Goal: Understand process/instructions: Learn how to perform a task or action

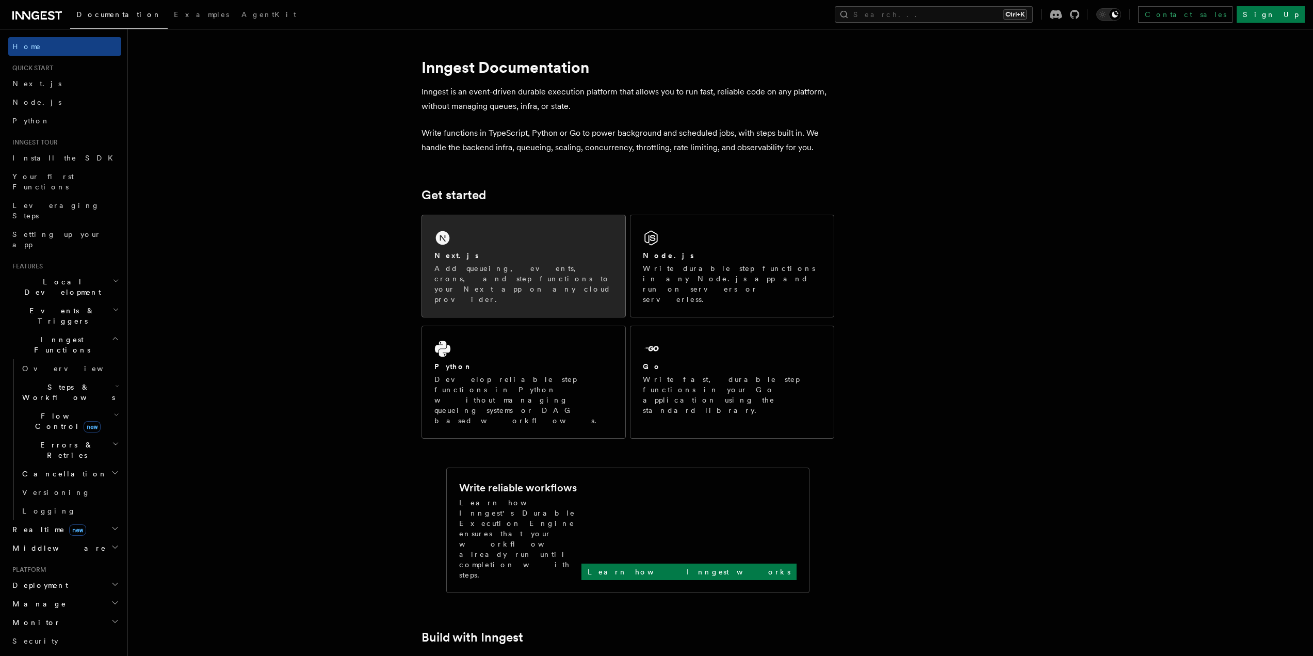
click at [469, 259] on div "Next.js" at bounding box center [523, 255] width 178 height 11
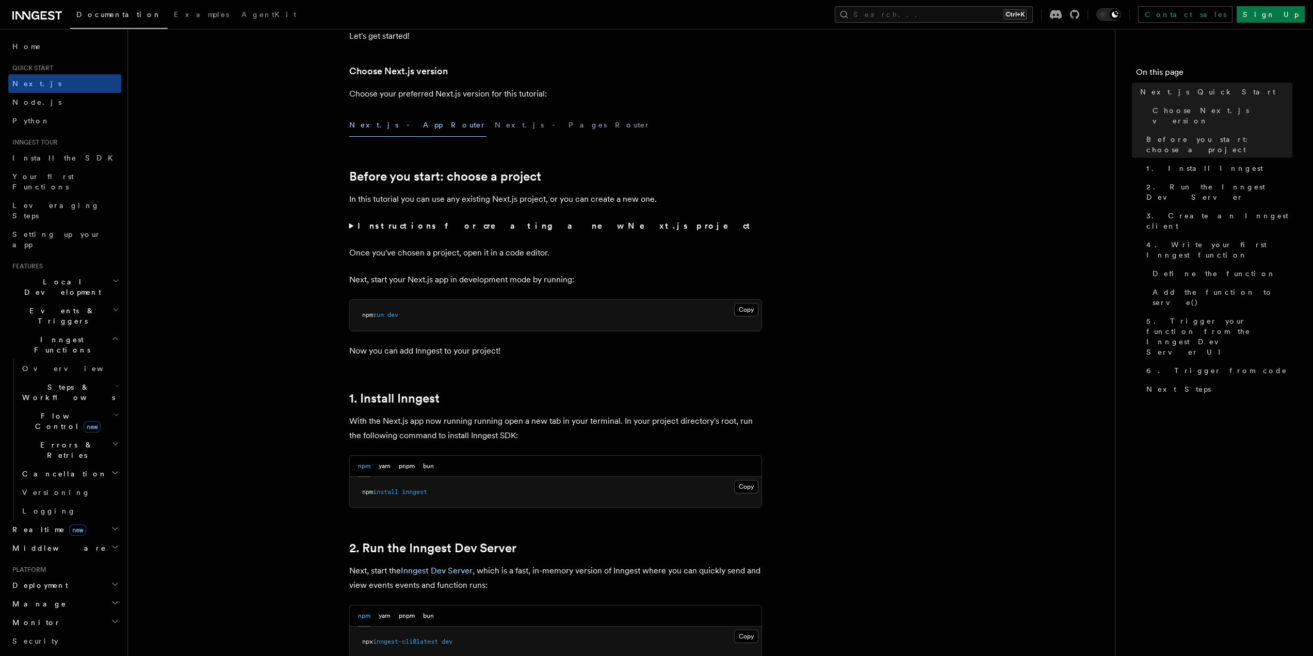
scroll to position [258, 0]
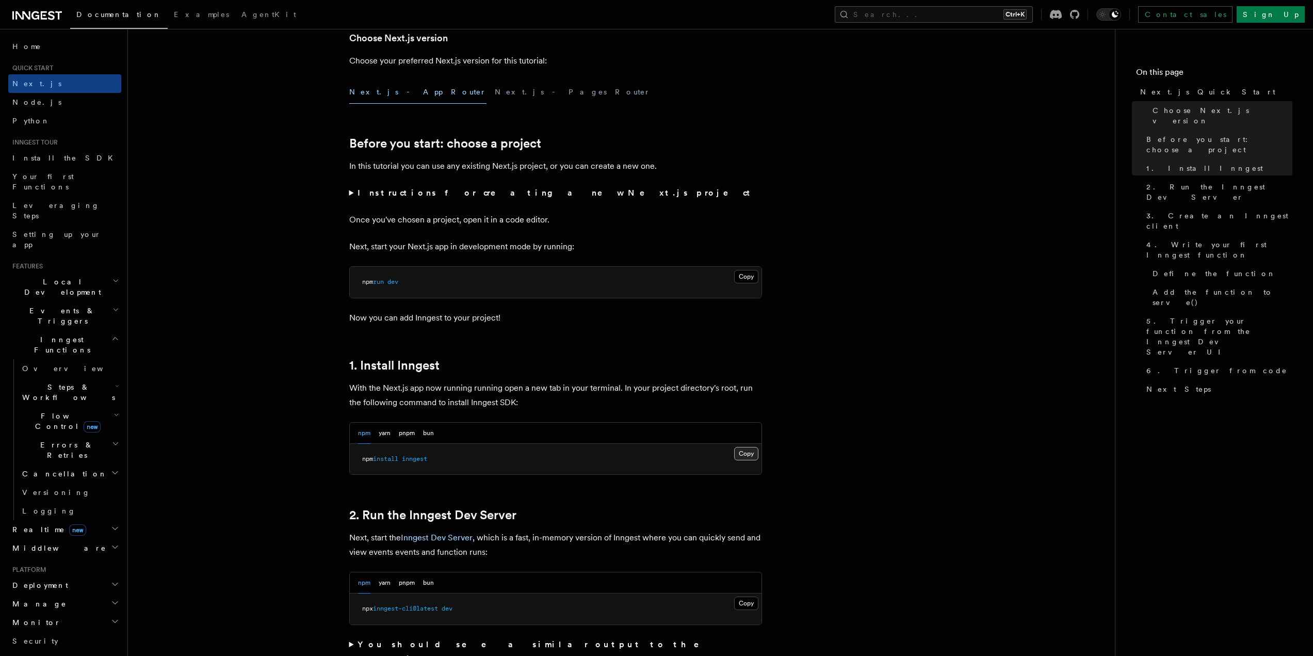
click at [746, 457] on button "Copy Copied" at bounding box center [746, 453] width 24 height 13
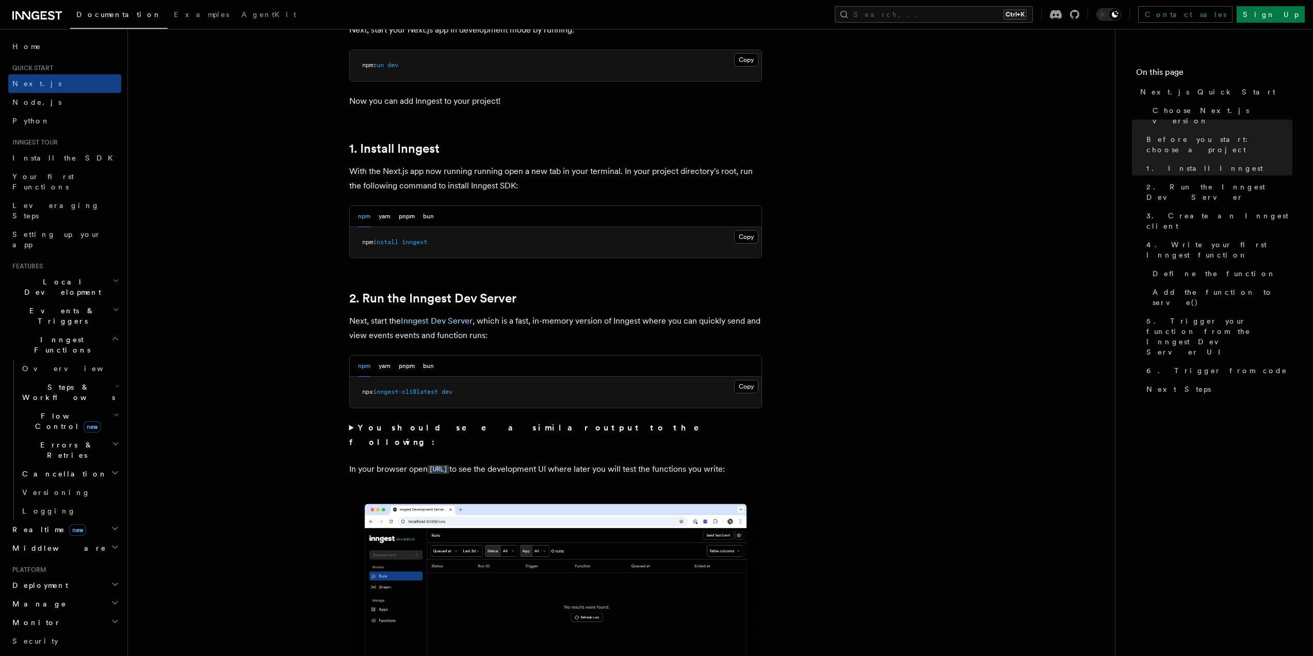
scroll to position [516, 0]
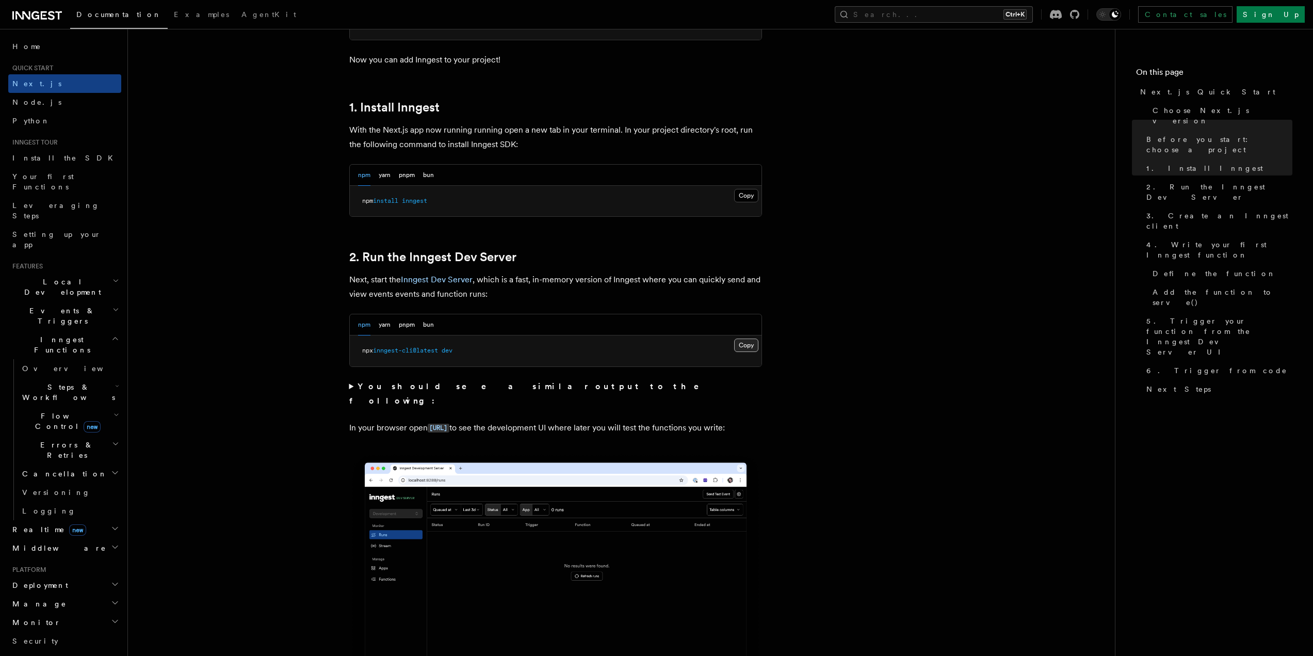
click at [746, 346] on button "Copy Copied" at bounding box center [746, 344] width 24 height 13
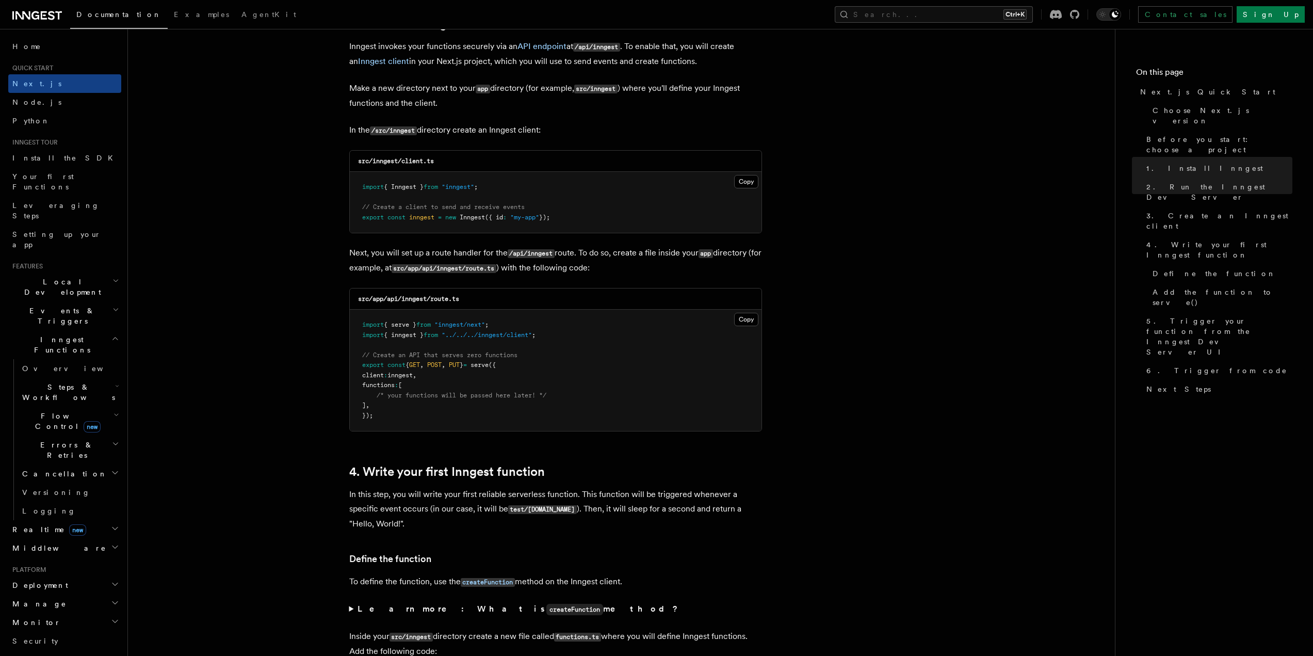
scroll to position [1290, 0]
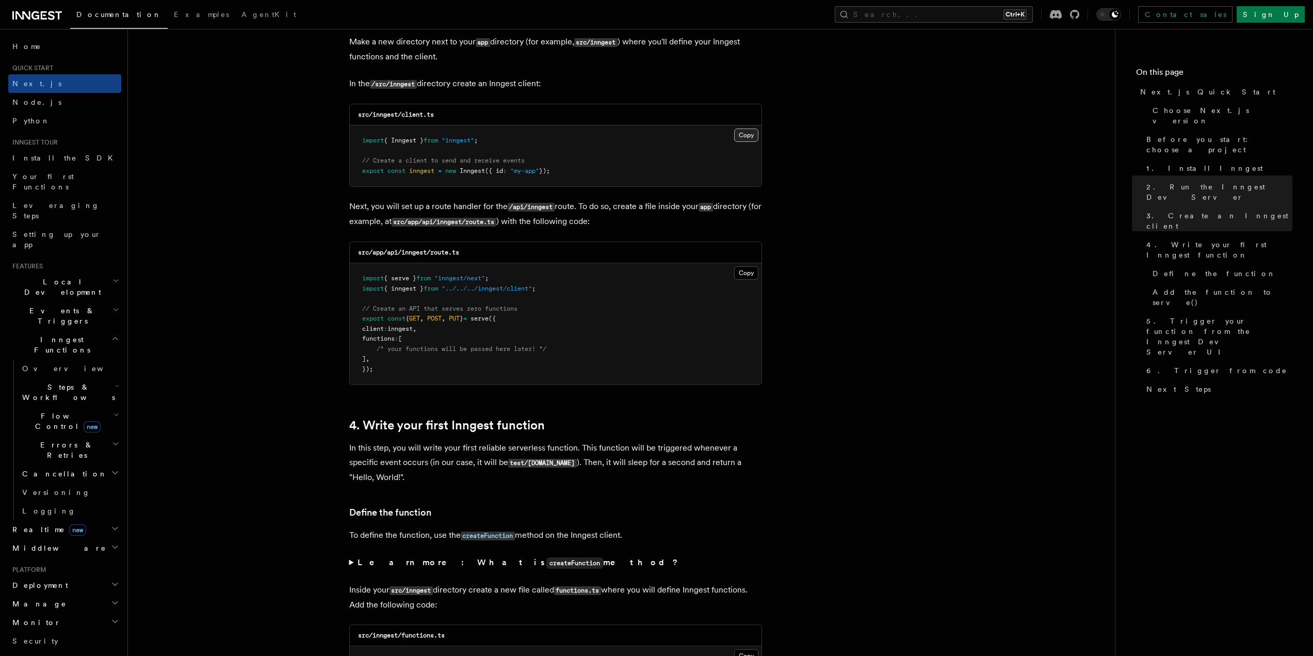
click at [747, 138] on button "Copy Copied" at bounding box center [746, 134] width 24 height 13
click at [748, 272] on button "Copy Copied" at bounding box center [746, 272] width 24 height 13
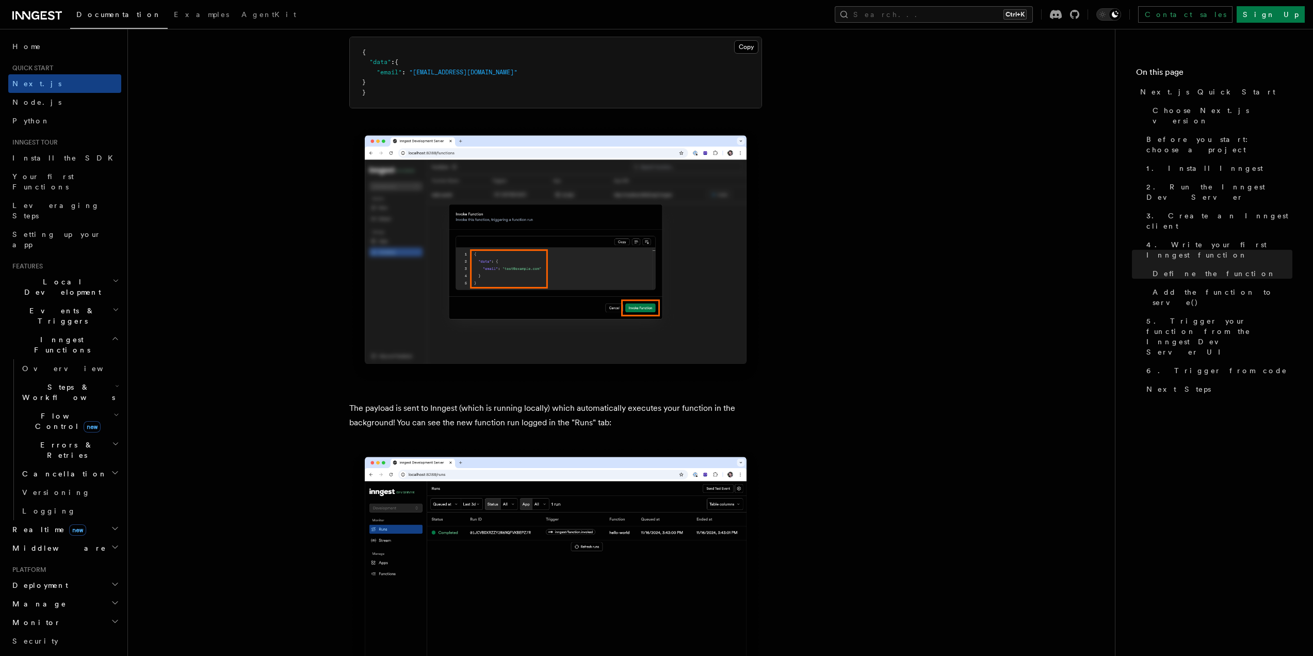
scroll to position [3147, 0]
